Goal: Transaction & Acquisition: Subscribe to service/newsletter

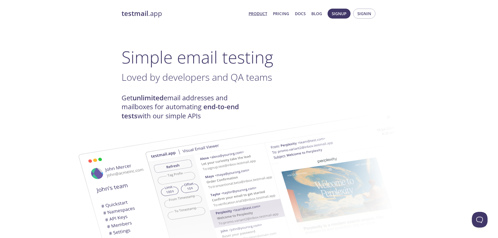
click at [335, 15] on span "Signup" at bounding box center [339, 13] width 15 height 7
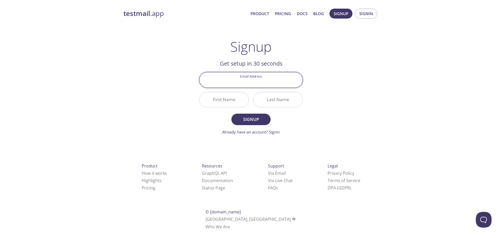
click at [263, 84] on input "Email Address" at bounding box center [250, 79] width 103 height 15
type input "[EMAIL_ADDRESS][DOMAIN_NAME]"
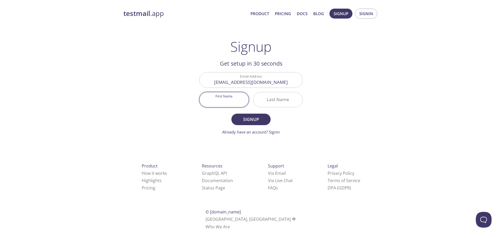
click at [233, 104] on input "First Name" at bounding box center [223, 99] width 49 height 15
type input "[DEMOGRAPHIC_DATA]"
click at [284, 101] on input "Last Name" at bounding box center [277, 99] width 49 height 15
type input "padala"
click at [255, 119] on span "Signup" at bounding box center [251, 119] width 28 height 7
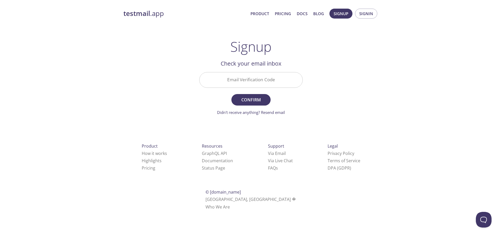
click at [225, 82] on input "Email Verification Code" at bounding box center [250, 79] width 103 height 15
type input "y"
type input "YRCCUDU"
click at [259, 100] on span "Confirm" at bounding box center [251, 99] width 28 height 7
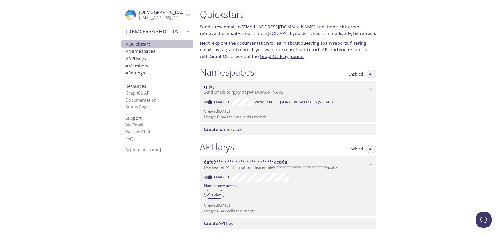
click at [144, 42] on span "# Quickstart" at bounding box center [137, 44] width 24 height 6
click at [145, 52] on span "# Namespaces" at bounding box center [140, 51] width 30 height 6
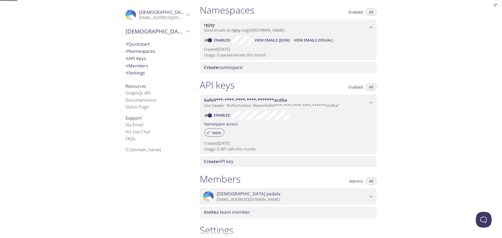
scroll to position [66, 0]
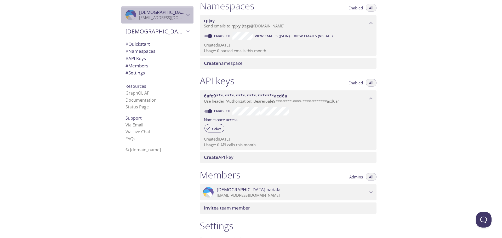
click at [183, 19] on div ".cls-1 { fill: #6d5ca8; } .cls-2 { fill: #3fc191; } .cls-3 { fill: #3b4752; } .…" at bounding box center [157, 14] width 72 height 17
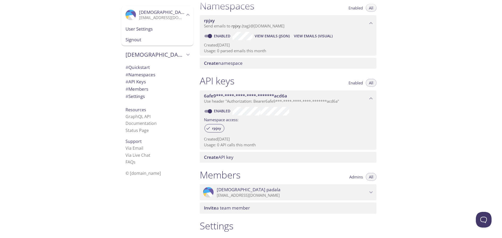
scroll to position [134, 0]
